Goal: Task Accomplishment & Management: Complete application form

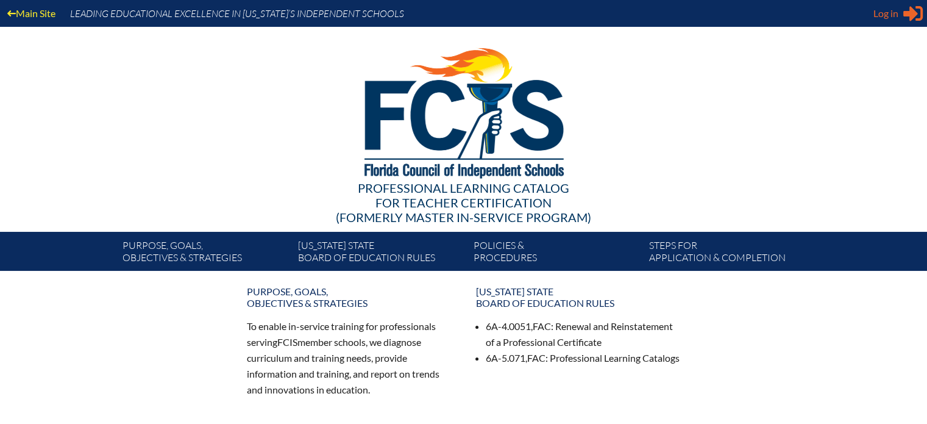
click at [897, 12] on span "Log in" at bounding box center [885, 13] width 25 height 15
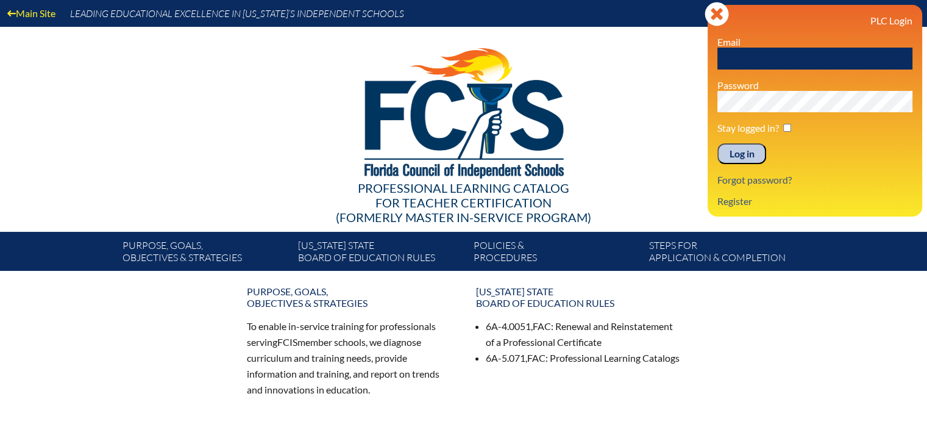
click at [751, 58] on input "text" at bounding box center [814, 59] width 195 height 22
type input "fcismember"
click at [734, 150] on input "Log in" at bounding box center [741, 153] width 49 height 21
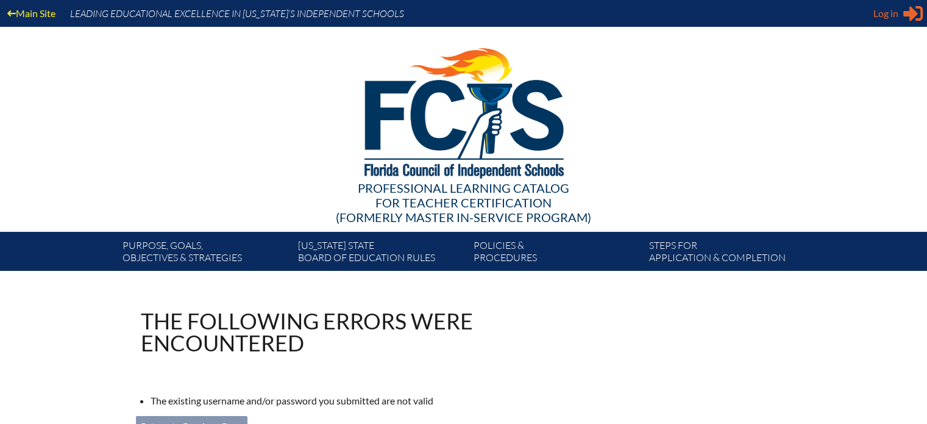
click at [879, 13] on span "Log in" at bounding box center [885, 13] width 25 height 15
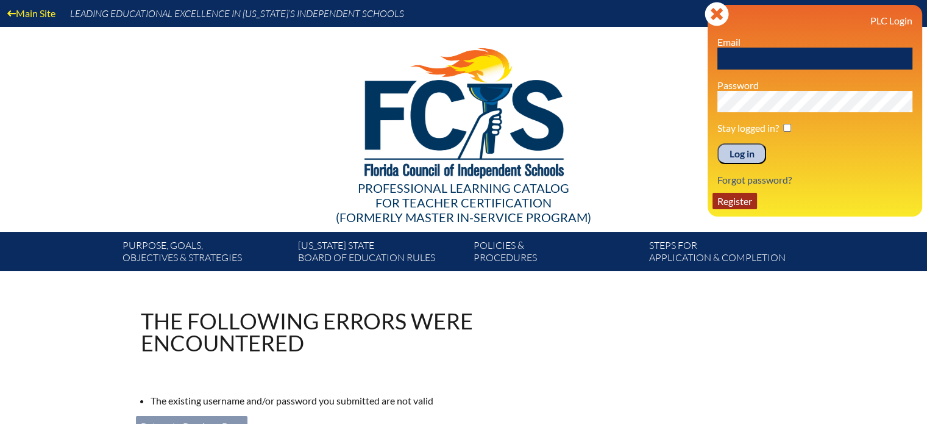
click at [733, 202] on link "Register" at bounding box center [735, 201] width 44 height 16
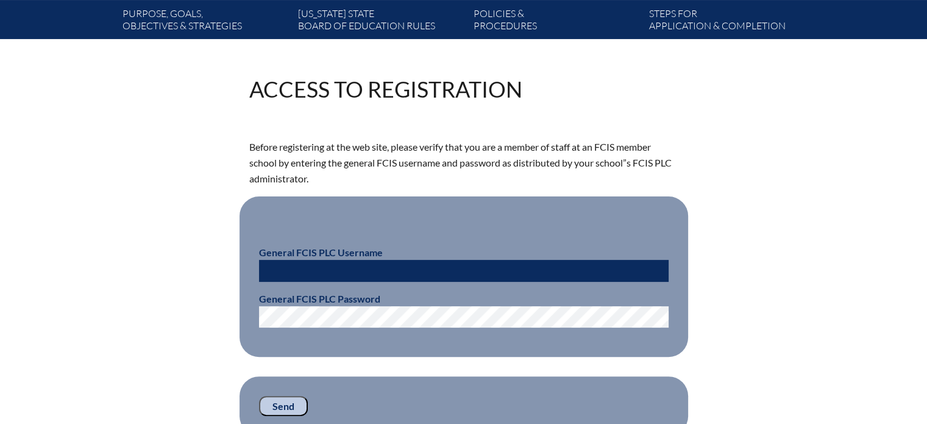
scroll to position [305, 0]
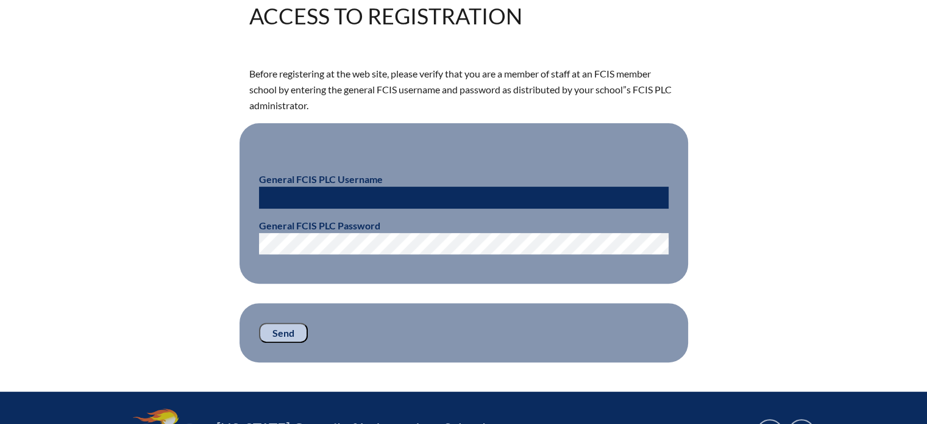
click at [280, 197] on input "text" at bounding box center [464, 198] width 410 height 22
type input "fcismember"
click at [280, 328] on input "Send" at bounding box center [283, 332] width 49 height 21
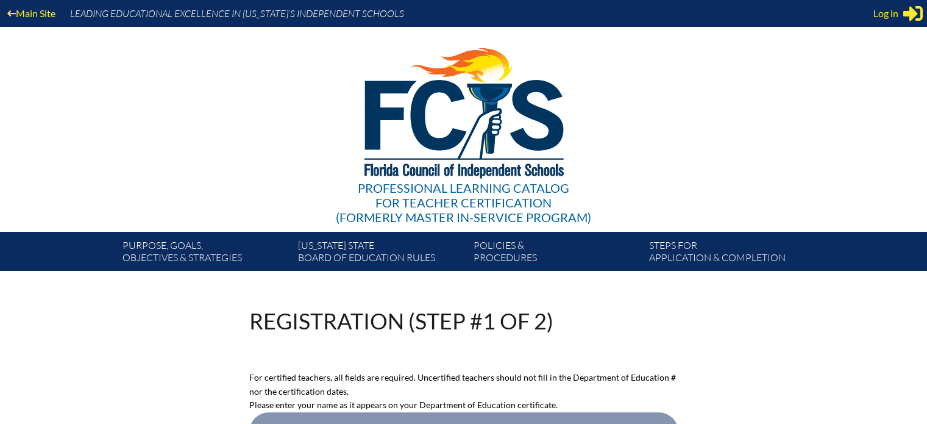
scroll to position [305, 0]
